Goal: Information Seeking & Learning: Learn about a topic

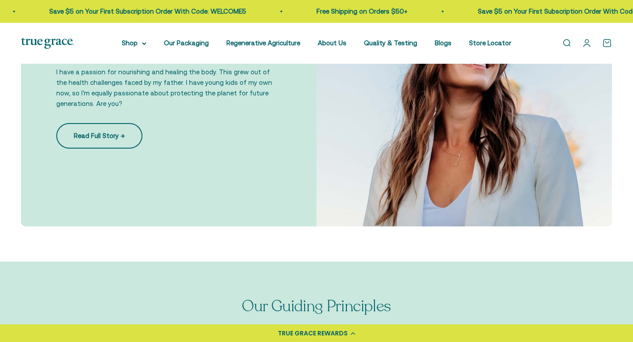
scroll to position [686, 0]
click at [112, 134] on link "Read Full Story →" at bounding box center [99, 135] width 86 height 25
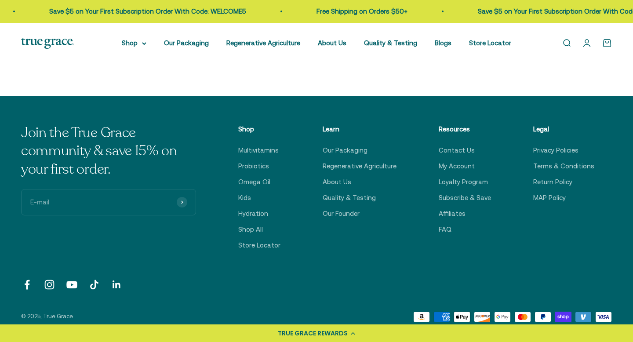
scroll to position [1524, 0]
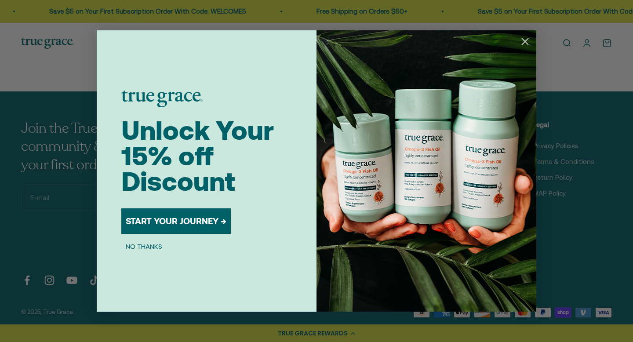
click at [524, 42] on icon "Close dialog" at bounding box center [525, 42] width 6 height 6
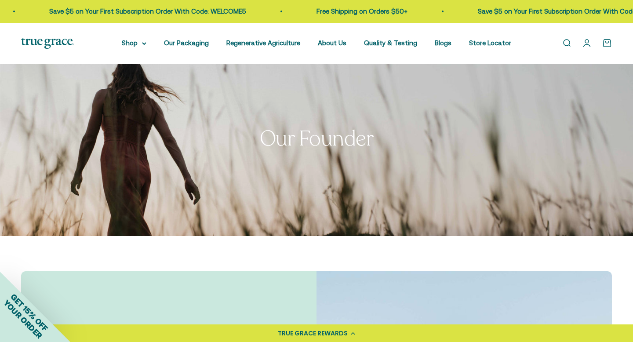
scroll to position [0, 0]
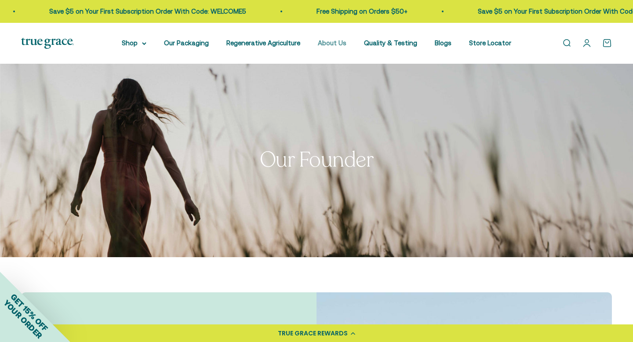
click at [332, 42] on link "About Us" at bounding box center [332, 42] width 29 height 7
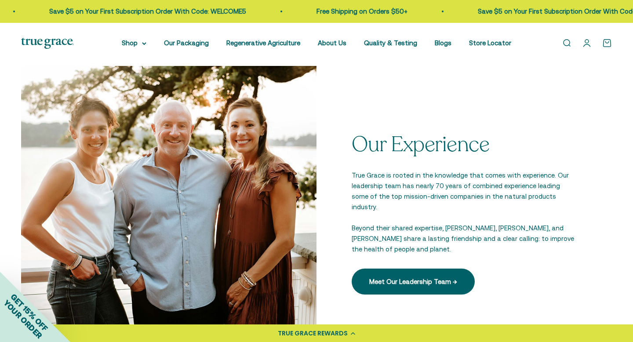
scroll to position [1168, 0]
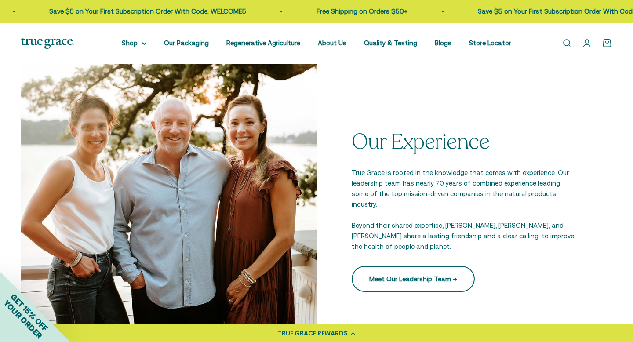
click at [413, 267] on link "Meet Our Leadership Team →" at bounding box center [413, 278] width 123 height 25
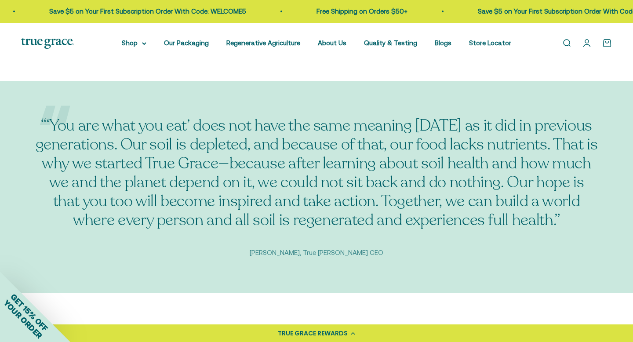
scroll to position [492, 0]
